Goal: Download file/media

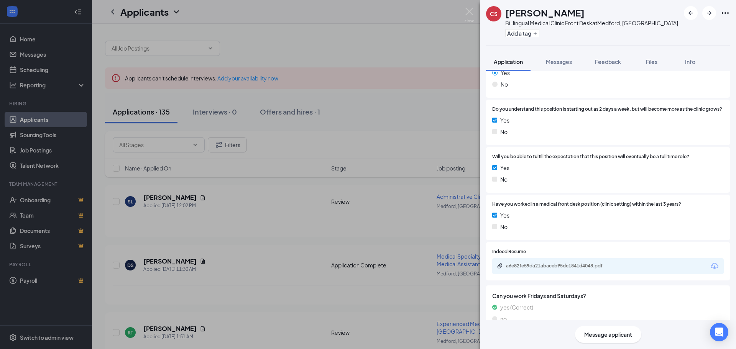
scroll to position [175, 0]
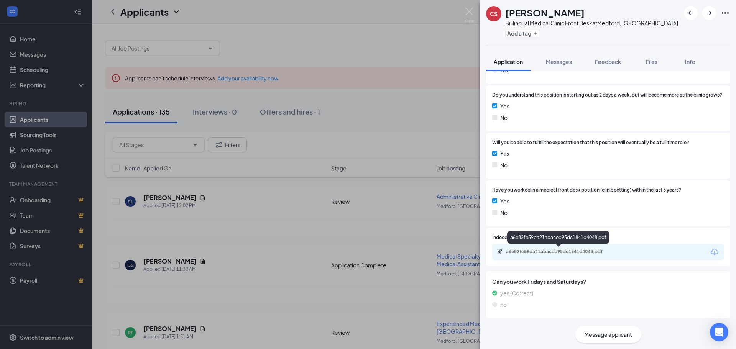
click at [569, 250] on div "a6e82fe59da21abaceb95dc1841d4048.pdf" at bounding box center [559, 252] width 107 height 6
click at [574, 255] on div "a6e82fe59da21abaceb95dc1841d4048.pdf" at bounding box center [559, 252] width 107 height 6
click at [583, 255] on div "a6e82fe59da21abaceb95dc1841d4048.pdf" at bounding box center [559, 252] width 107 height 6
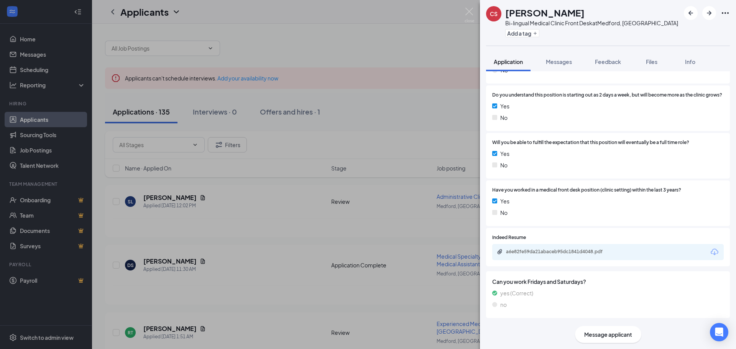
scroll to position [172, 0]
